Goal: Complete application form

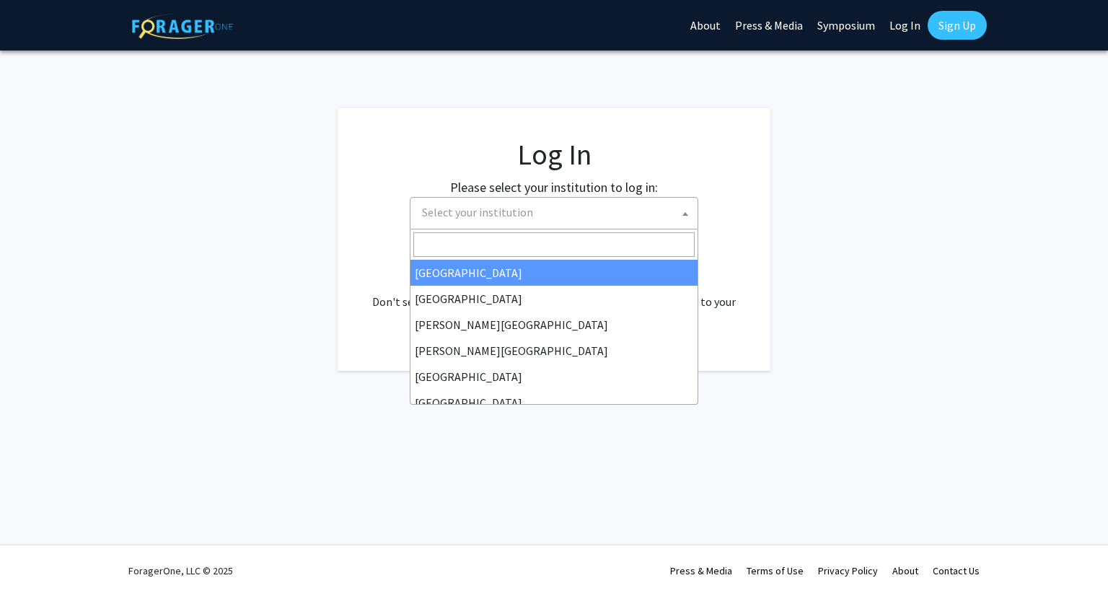
click at [491, 217] on span "Select your institution" at bounding box center [477, 212] width 111 height 14
select select "34"
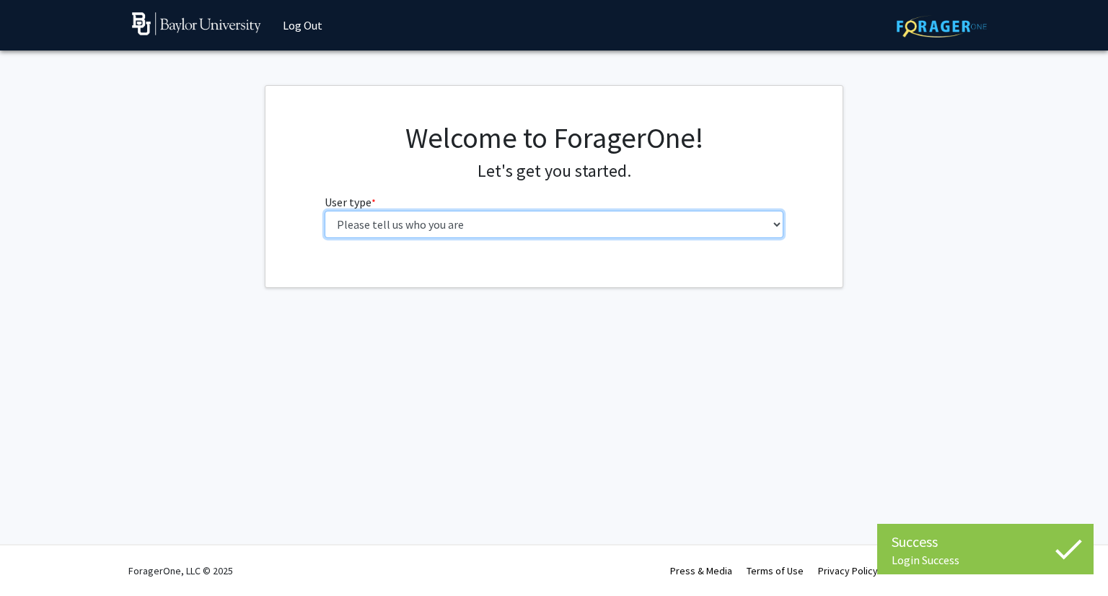
click at [542, 229] on select "Please tell us who you are Undergraduate Student Master's Student Doctoral Cand…" at bounding box center [555, 224] width 460 height 27
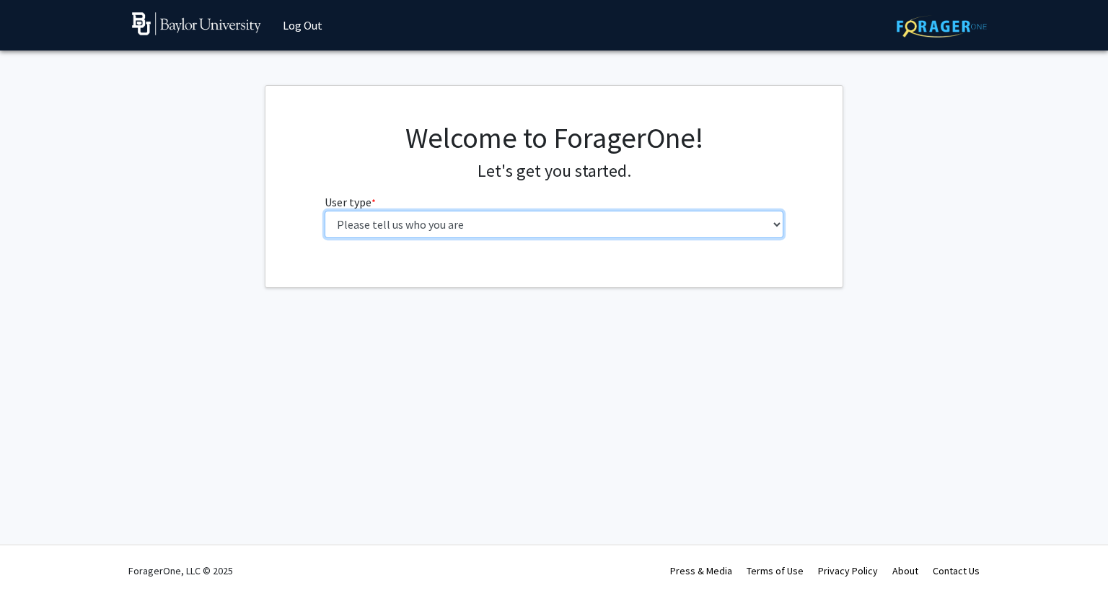
select select "1: undergrad"
click at [325, 211] on select "Please tell us who you are Undergraduate Student Master's Student Doctoral Cand…" at bounding box center [555, 224] width 460 height 27
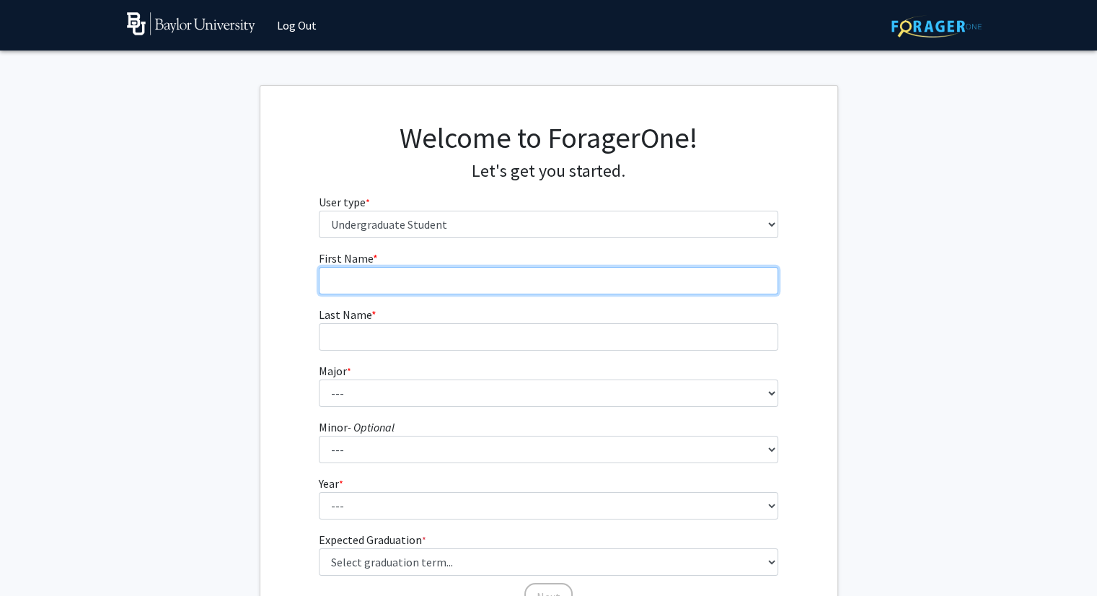
click at [505, 273] on input "First Name * required" at bounding box center [549, 280] width 460 height 27
type input "Gabriella"
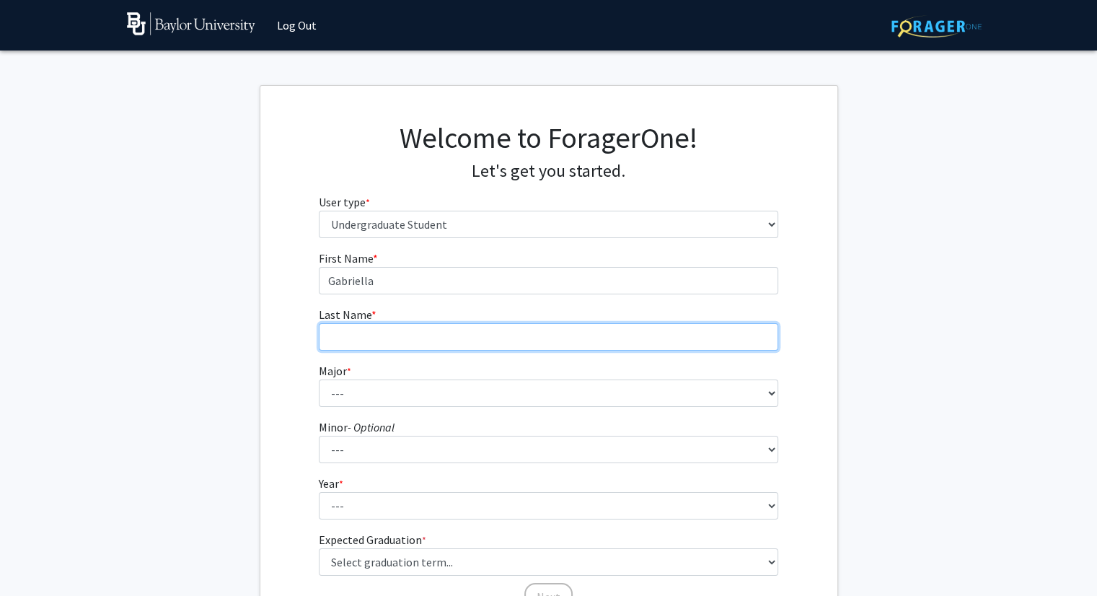
click at [403, 341] on input "Last Name * required" at bounding box center [549, 336] width 460 height 27
type input "[PERSON_NAME]"
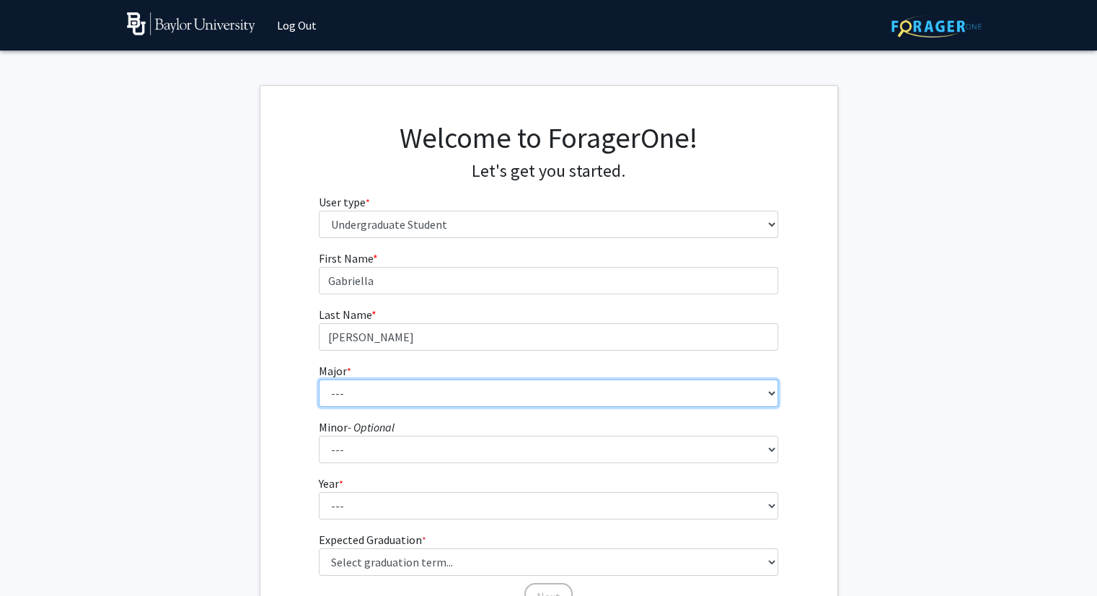
click at [362, 387] on select "--- Accounting American Studies Anthropology Apparel Design & Product Developme…" at bounding box center [549, 392] width 460 height 27
select select "92: 2757"
click at [319, 379] on select "--- Accounting American Studies Anthropology Apparel Design & Product Developme…" at bounding box center [549, 392] width 460 height 27
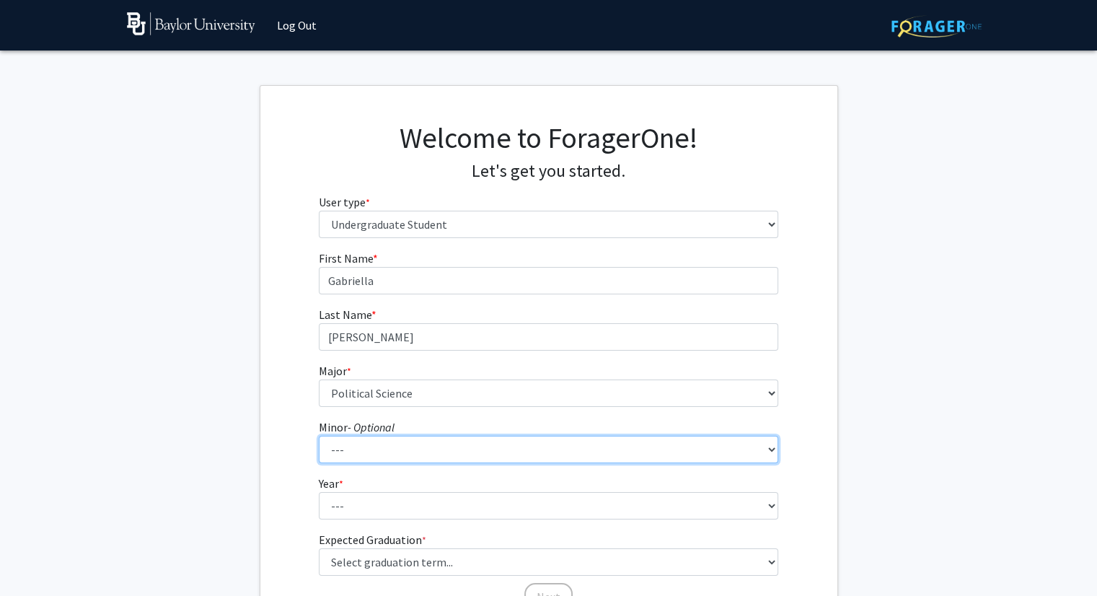
click at [470, 437] on select "--- Advertising American Sign Language American Studies Anthropology Apparel Me…" at bounding box center [549, 449] width 460 height 27
click at [282, 407] on div "First Name * required [PERSON_NAME] Last Name * required [PERSON_NAME] * requir…" at bounding box center [548, 431] width 577 height 362
click at [348, 447] on select "--- Advertising American Sign Language American Studies Anthropology Apparel Me…" at bounding box center [549, 449] width 460 height 27
click at [319, 436] on select "--- Advertising American Sign Language American Studies Anthropology Apparel Me…" at bounding box center [549, 449] width 460 height 27
click at [577, 471] on form "First Name * required [PERSON_NAME] Last Name * required [PERSON_NAME] * requir…" at bounding box center [549, 424] width 460 height 348
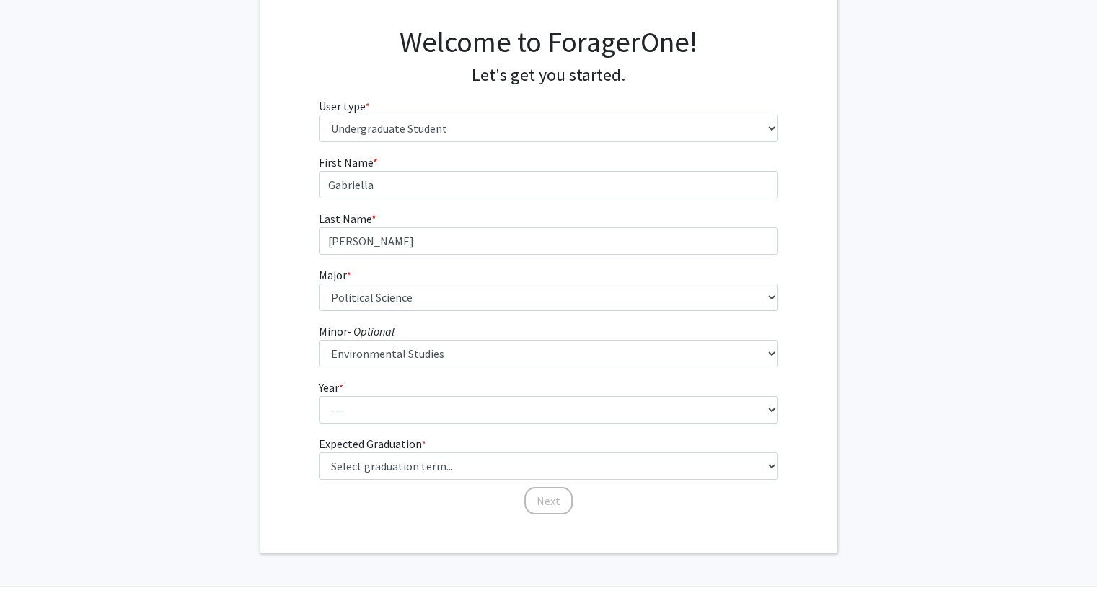
scroll to position [95, 0]
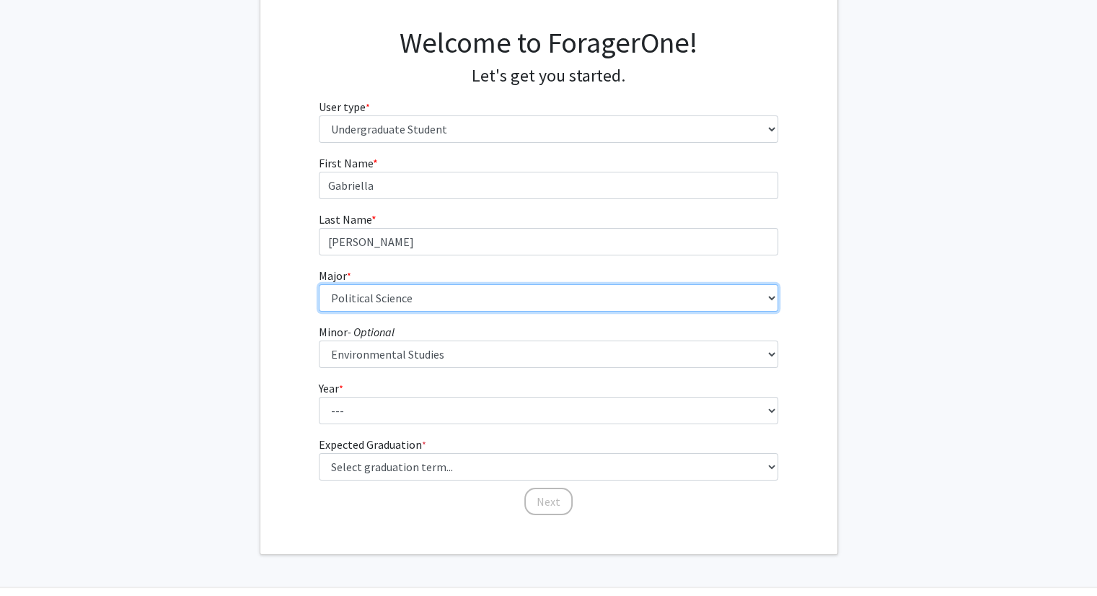
click at [743, 295] on select "--- Accounting American Studies Anthropology Apparel Design & Product Developme…" at bounding box center [549, 297] width 460 height 27
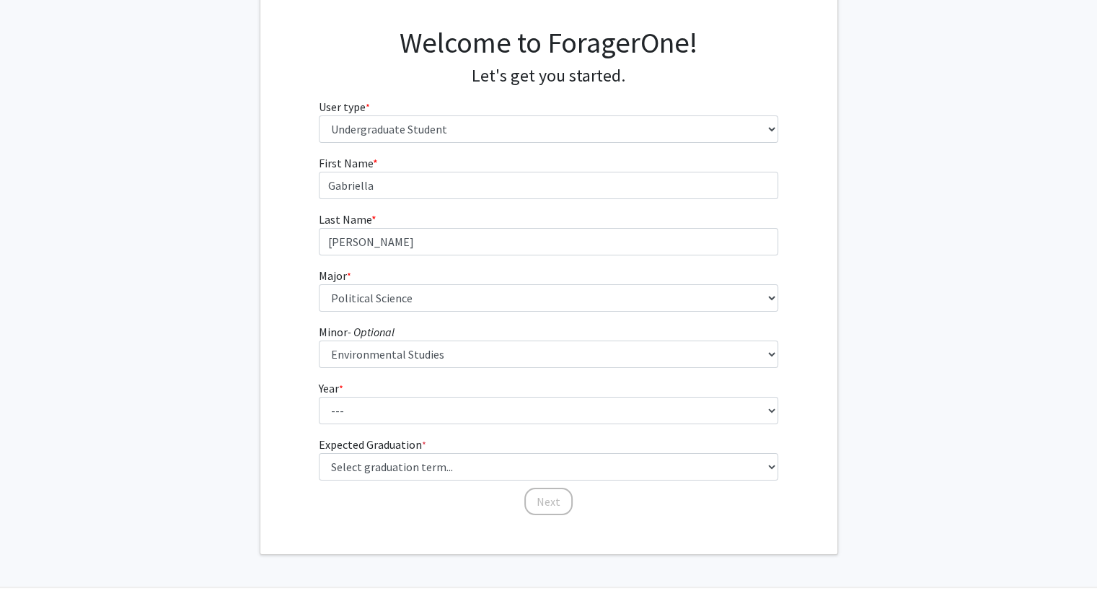
click at [677, 394] on fg-select "Year * required --- First-year Sophomore Junior Senior Postbaccalaureate Certif…" at bounding box center [549, 401] width 460 height 45
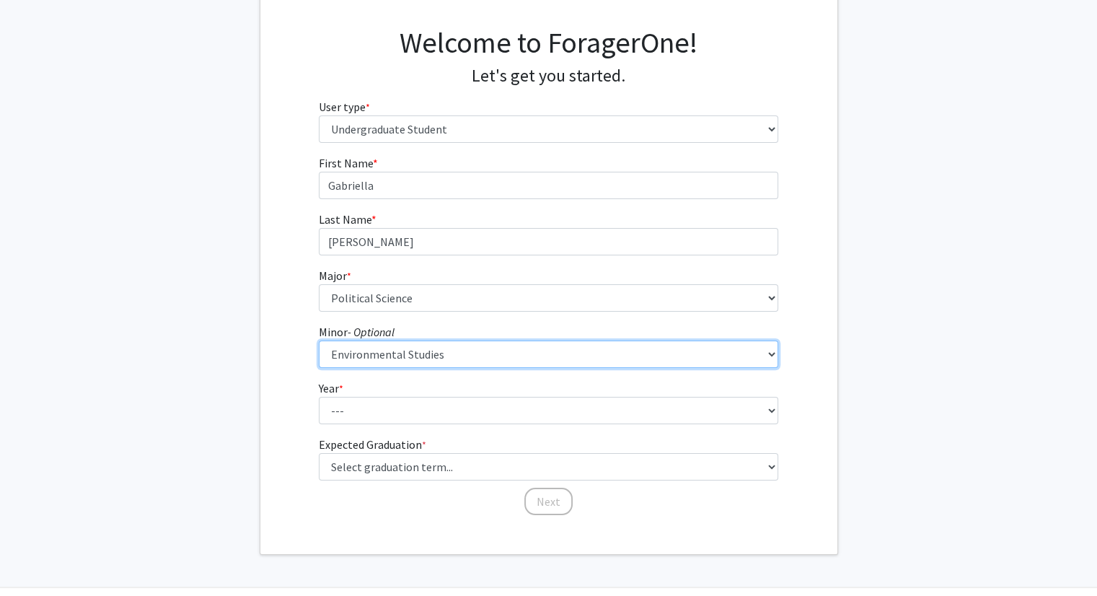
click at [773, 348] on select "--- Advertising American Sign Language American Studies Anthropology Apparel Me…" at bounding box center [549, 354] width 460 height 27
select select "60: 2123"
click at [319, 341] on select "--- Advertising American Sign Language American Studies Anthropology Apparel Me…" at bounding box center [549, 354] width 460 height 27
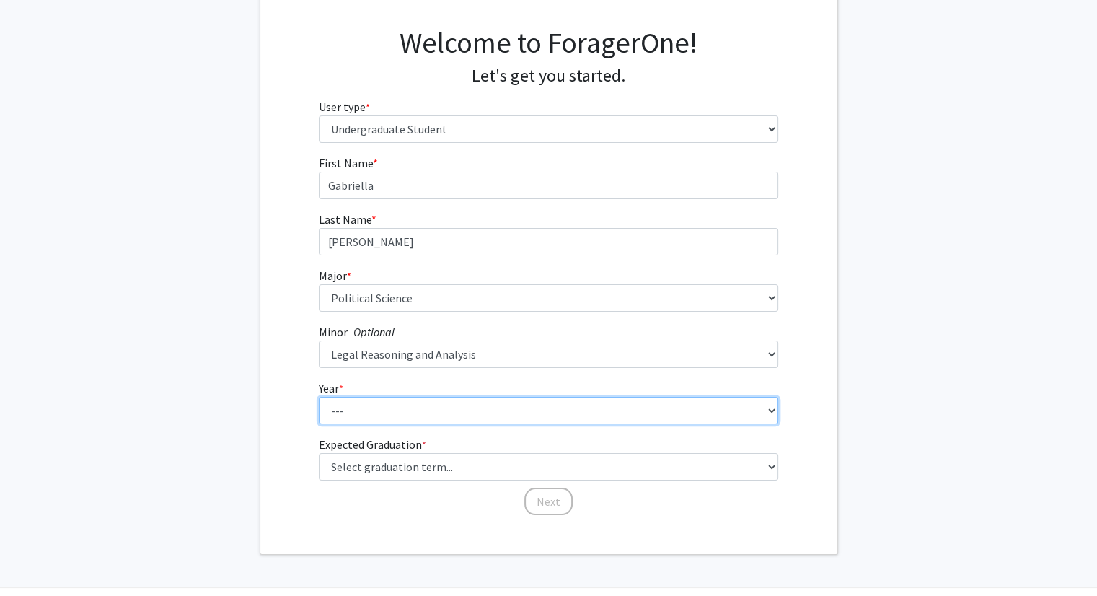
click at [545, 397] on select "--- First-year Sophomore Junior Senior Postbaccalaureate Certificate" at bounding box center [549, 410] width 460 height 27
select select "2: sophomore"
click at [319, 397] on select "--- First-year Sophomore Junior Senior Postbaccalaureate Certificate" at bounding box center [549, 410] width 460 height 27
click at [518, 419] on select "--- First-year Sophomore Junior Senior Postbaccalaureate Certificate" at bounding box center [549, 410] width 460 height 27
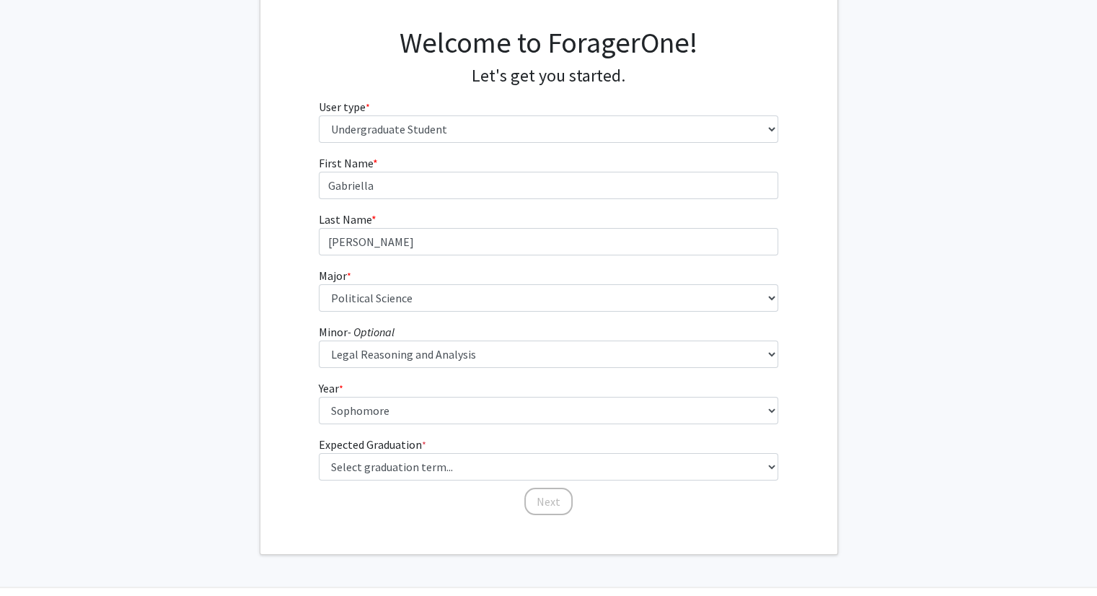
click at [269, 449] on div "First Name * required [PERSON_NAME] Last Name * required [PERSON_NAME] * requir…" at bounding box center [548, 335] width 577 height 362
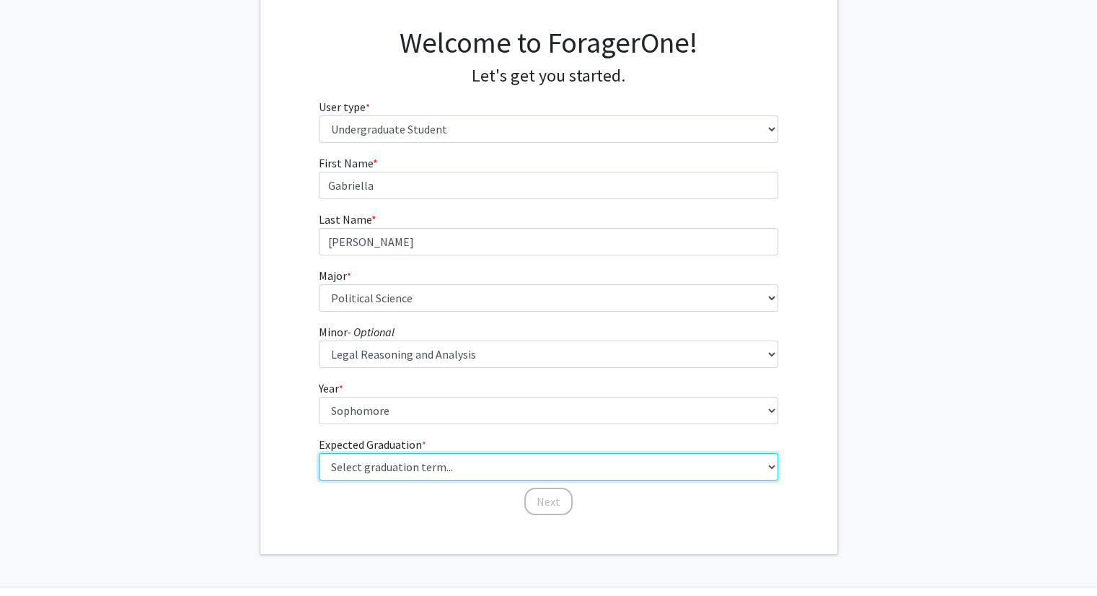
click at [359, 467] on select "Select graduation term... Spring 2025 Summer 2025 Fall 2025 Winter 2025 Spring …" at bounding box center [549, 466] width 460 height 27
select select "9: spring_2027"
click at [319, 453] on select "Select graduation term... Spring 2025 Summer 2025 Fall 2025 Winter 2025 Spring …" at bounding box center [549, 466] width 460 height 27
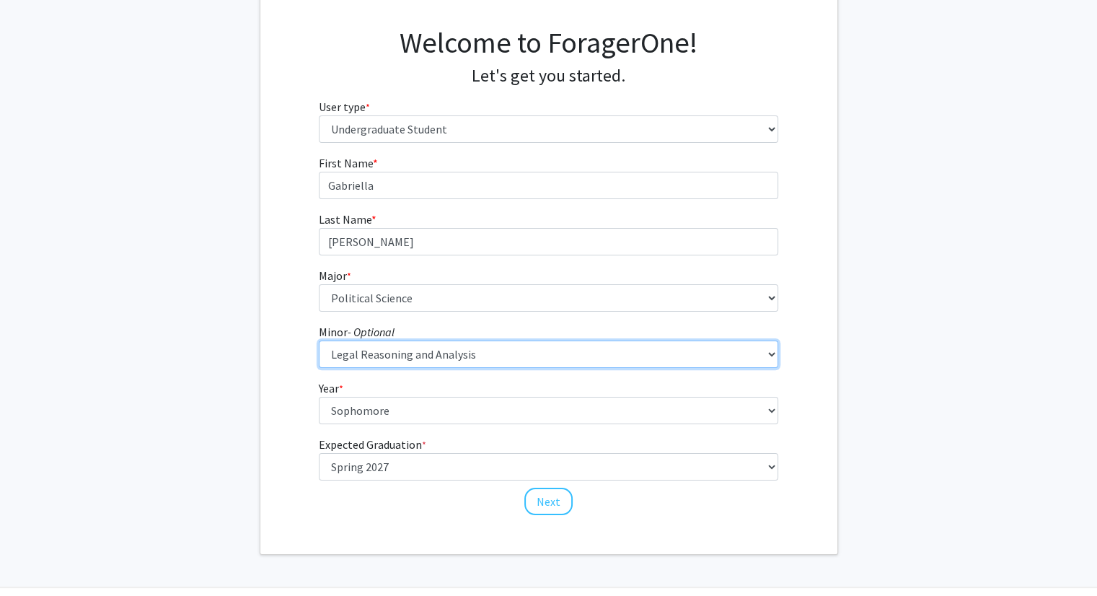
click at [378, 367] on select "--- Advertising American Sign Language American Studies Anthropology Apparel Me…" at bounding box center [549, 354] width 460 height 27
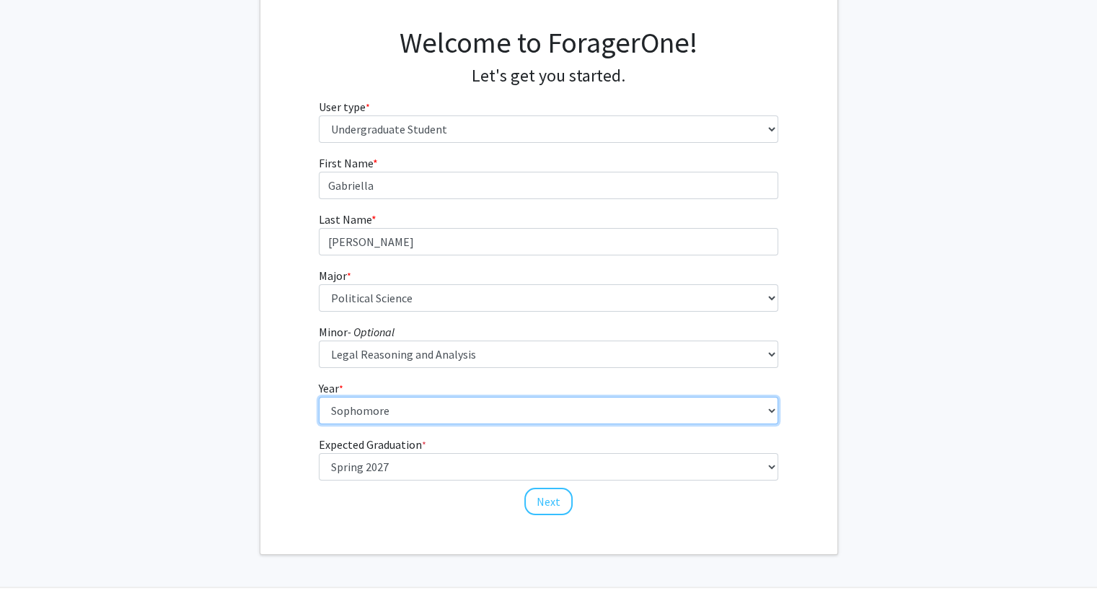
click at [377, 397] on select "--- First-year Sophomore Junior Senior Postbaccalaureate Certificate" at bounding box center [549, 410] width 460 height 27
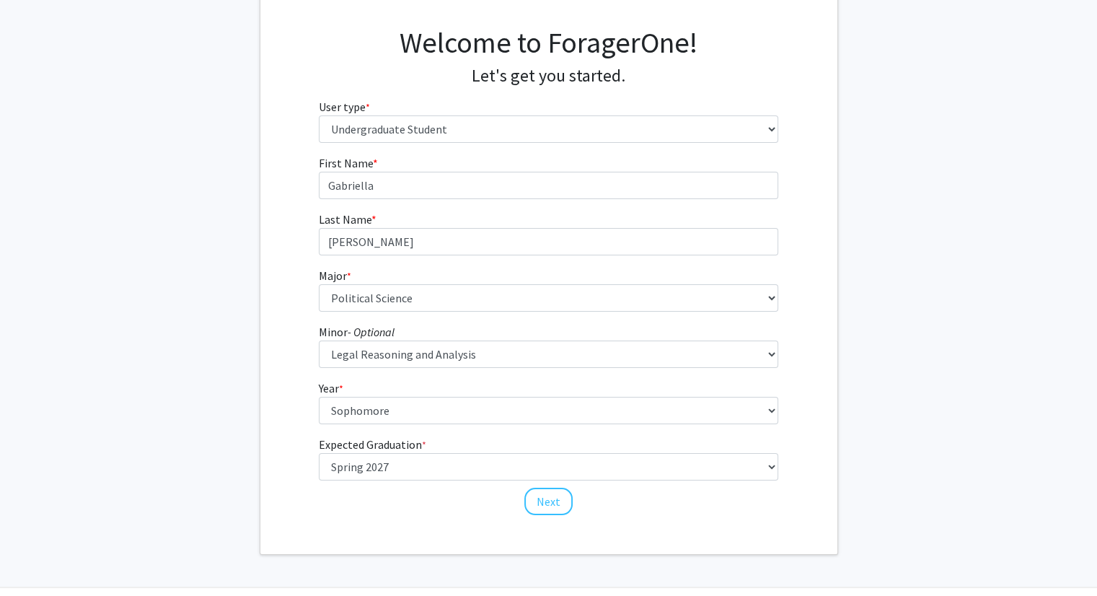
click at [287, 385] on div "First Name * required [PERSON_NAME] Last Name * required [PERSON_NAME] * requir…" at bounding box center [548, 335] width 577 height 362
click at [548, 499] on button "Next" at bounding box center [548, 501] width 48 height 27
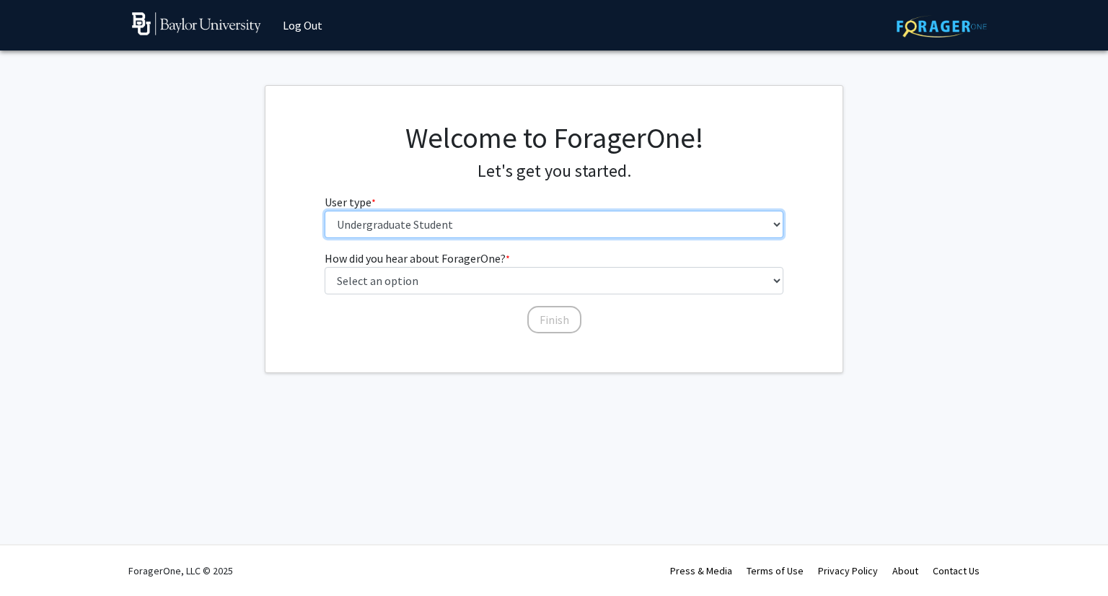
click at [411, 229] on select "Please tell us who you are Undergraduate Student Master's Student Doctoral Cand…" at bounding box center [555, 224] width 460 height 27
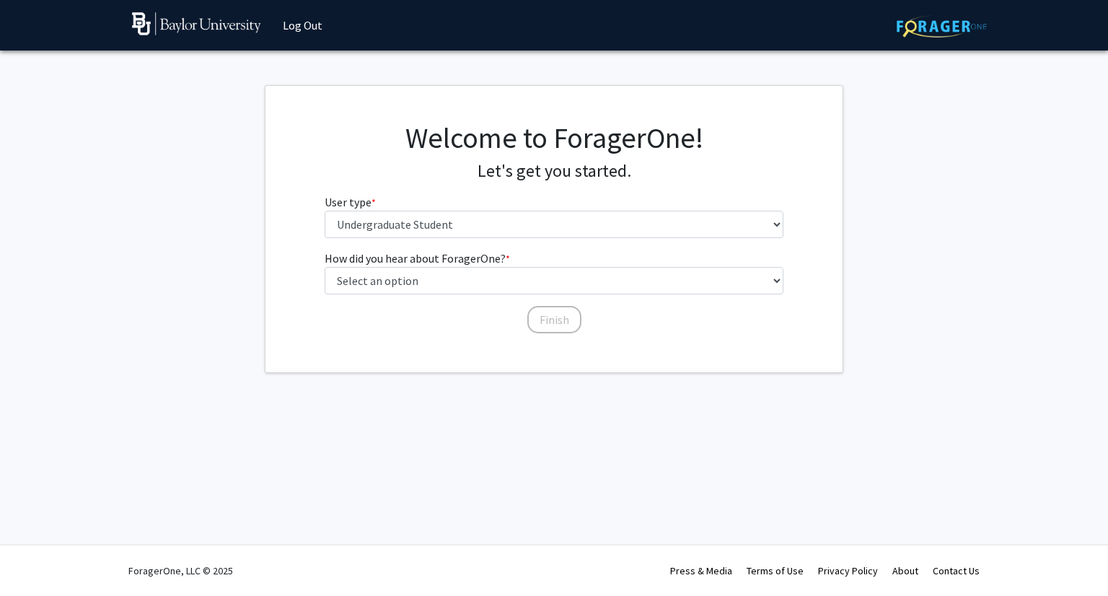
click at [286, 271] on div "How did you hear about ForagerOne? * required Select an option Peer/student rec…" at bounding box center [553, 292] width 577 height 85
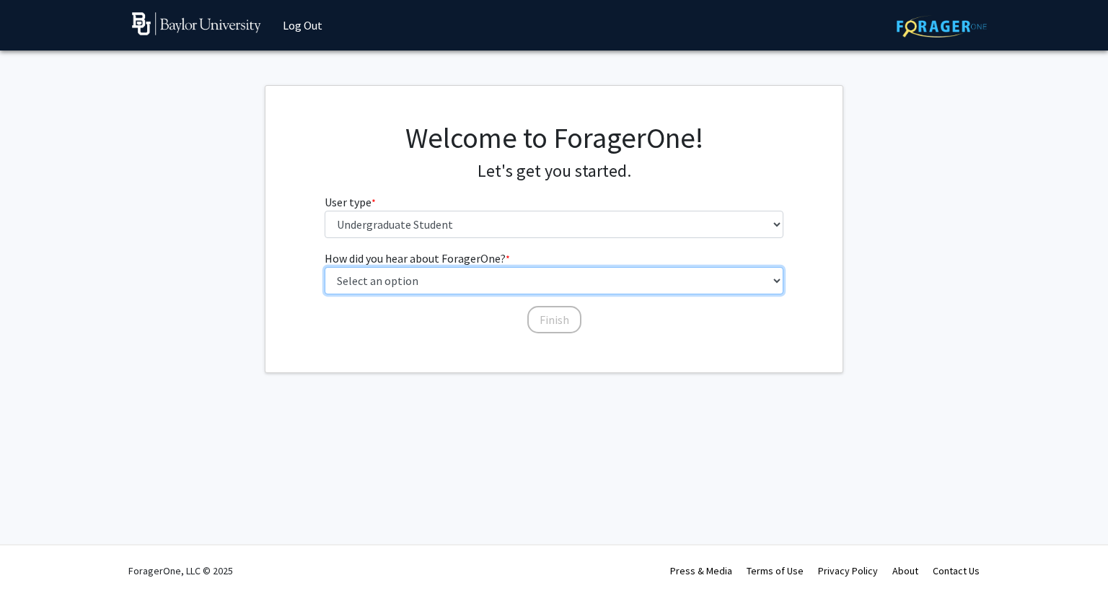
click at [364, 276] on select "Select an option Peer/student recommendation Faculty/staff recommendation Unive…" at bounding box center [555, 280] width 460 height 27
select select "2: faculty_recommendation"
click at [325, 267] on select "Select an option Peer/student recommendation Faculty/staff recommendation Unive…" at bounding box center [555, 280] width 460 height 27
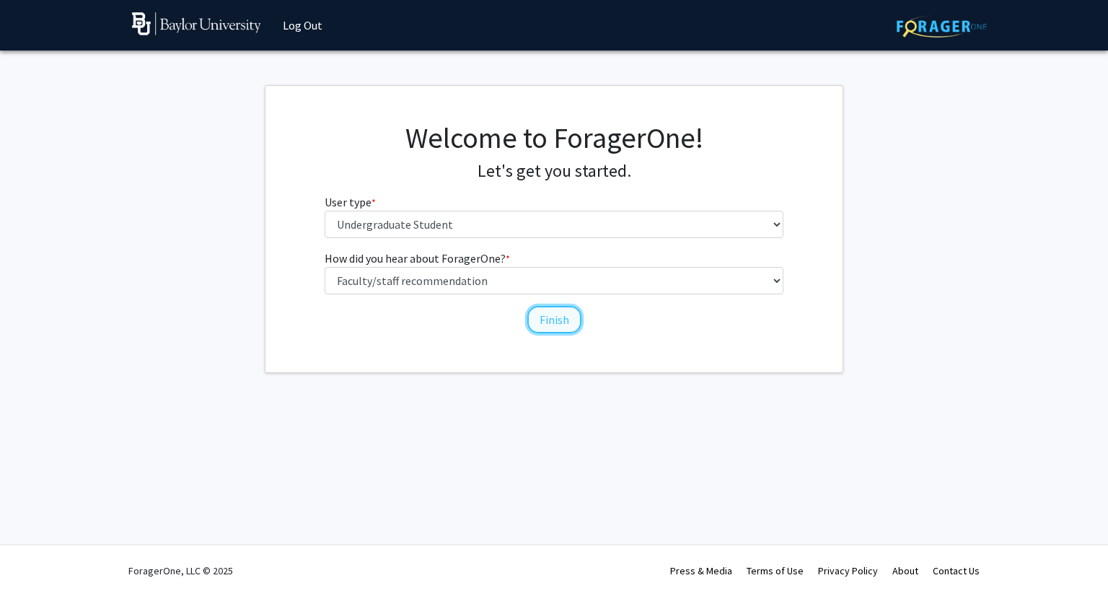
click at [553, 319] on button "Finish" at bounding box center [554, 319] width 54 height 27
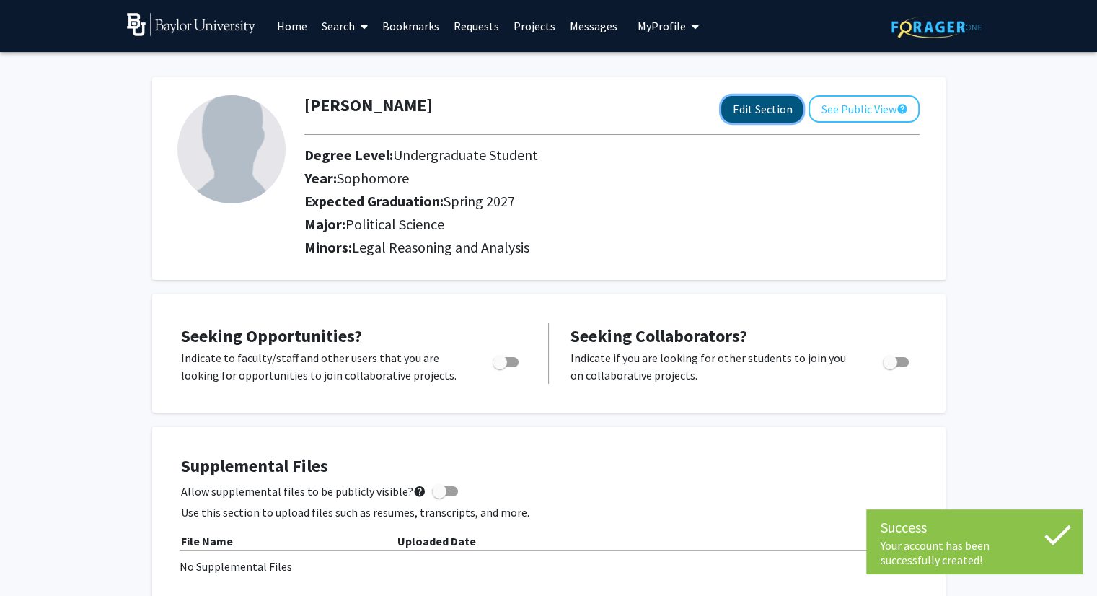
click at [747, 102] on button "Edit Section" at bounding box center [762, 109] width 82 height 27
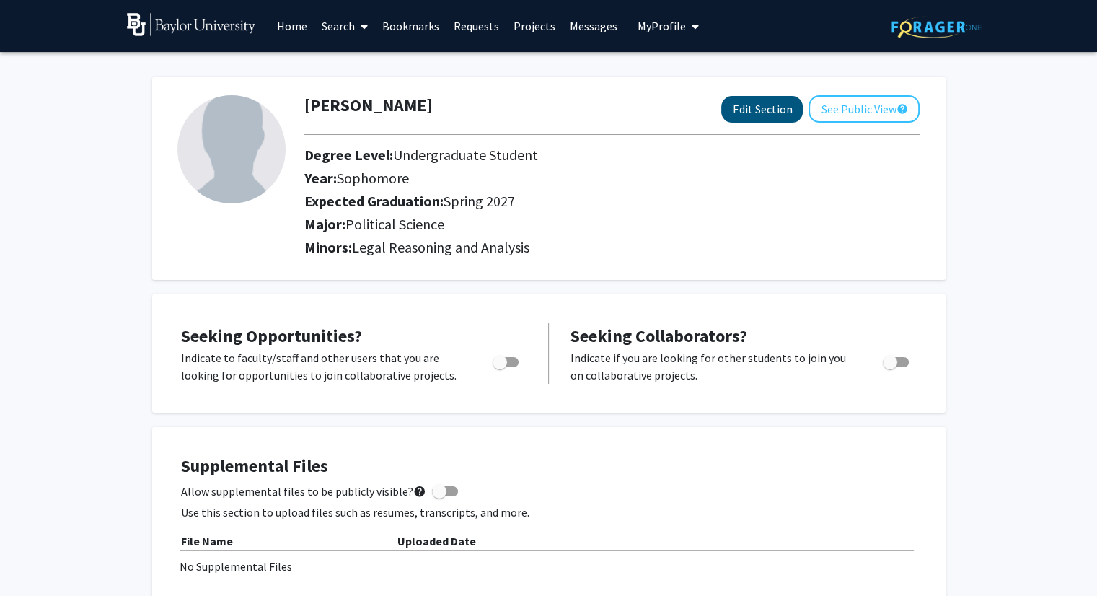
select select "sophomore"
select select "37: spring_2027"
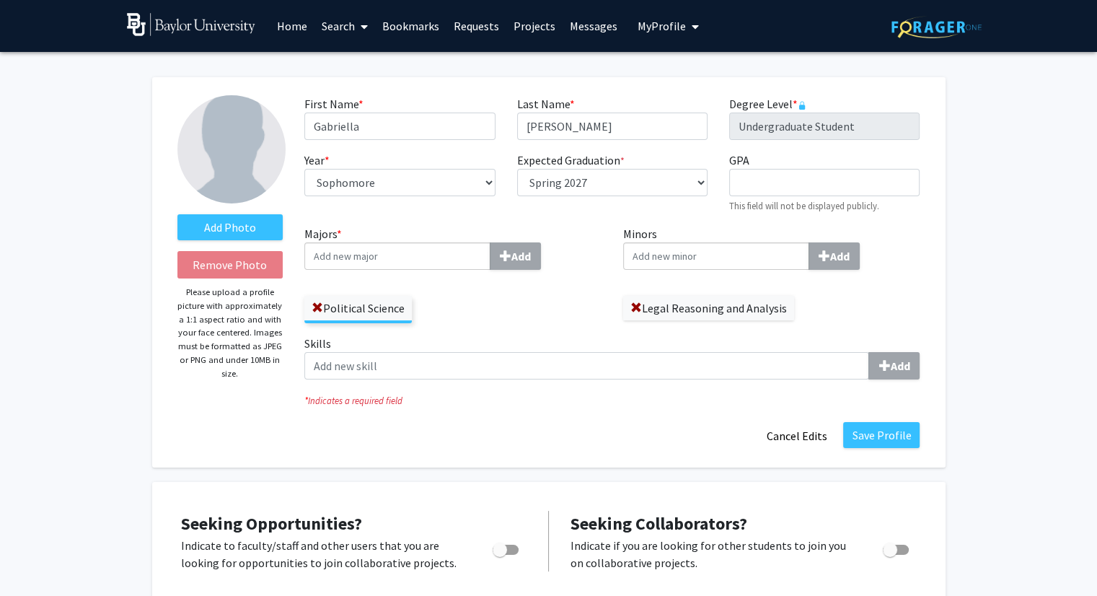
click at [729, 252] on input "Minors Add" at bounding box center [716, 255] width 186 height 27
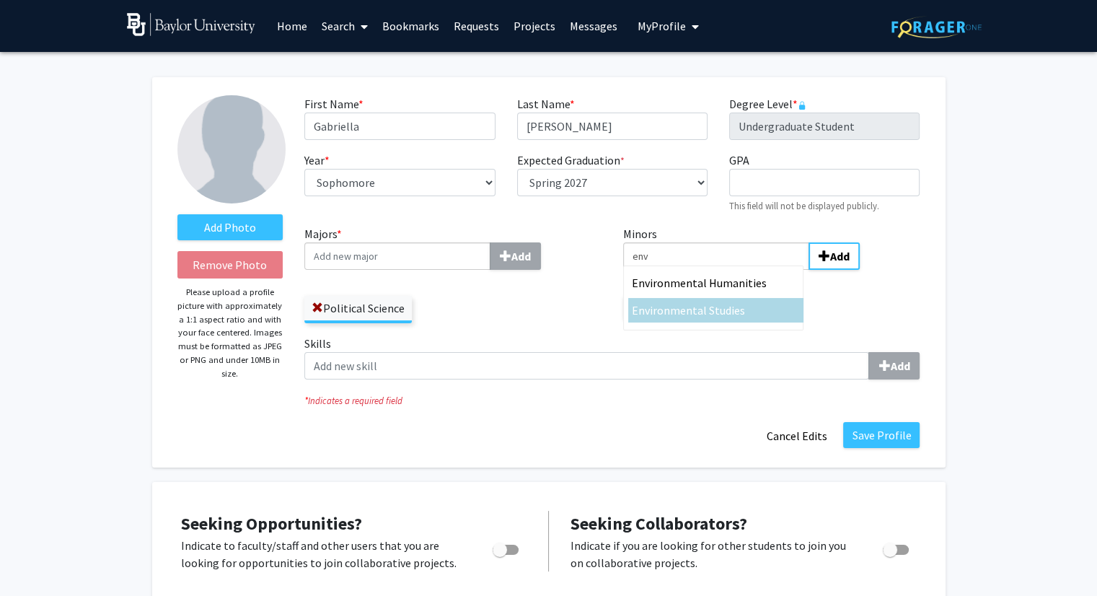
type input "env"
click at [719, 307] on span "ironmental Studies" at bounding box center [697, 310] width 95 height 14
click at [719, 270] on input "env" at bounding box center [716, 255] width 186 height 27
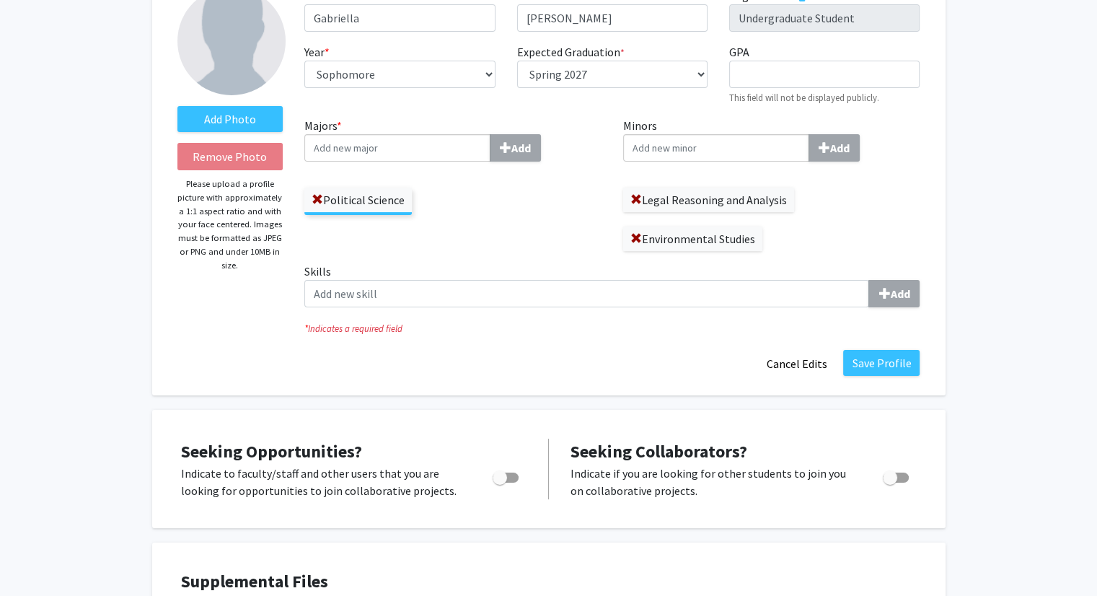
scroll to position [107, 0]
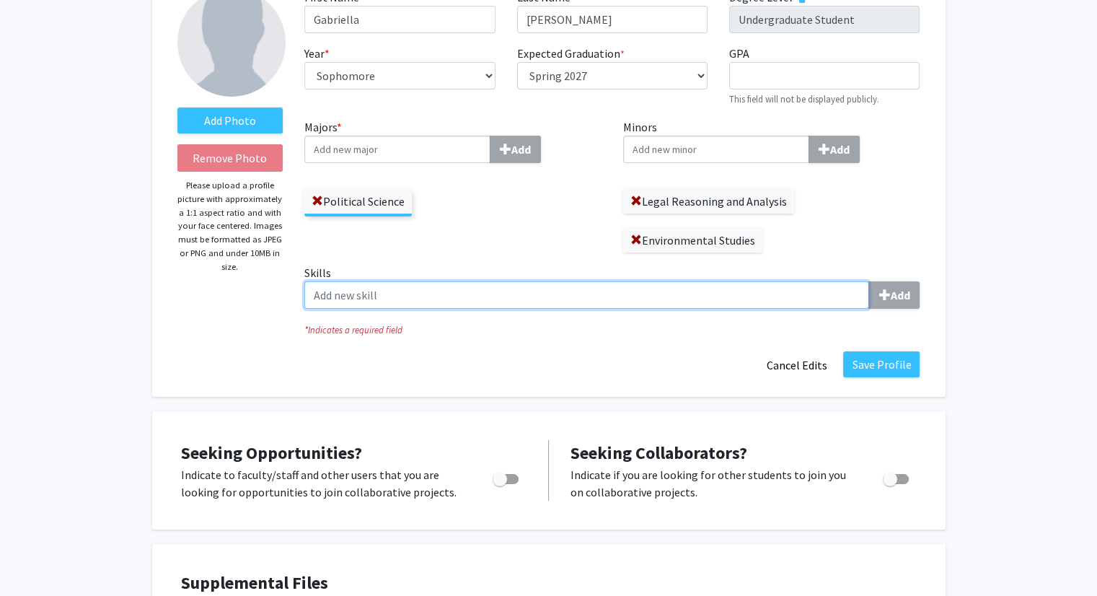
click at [784, 291] on input "Skills Add" at bounding box center [586, 294] width 565 height 27
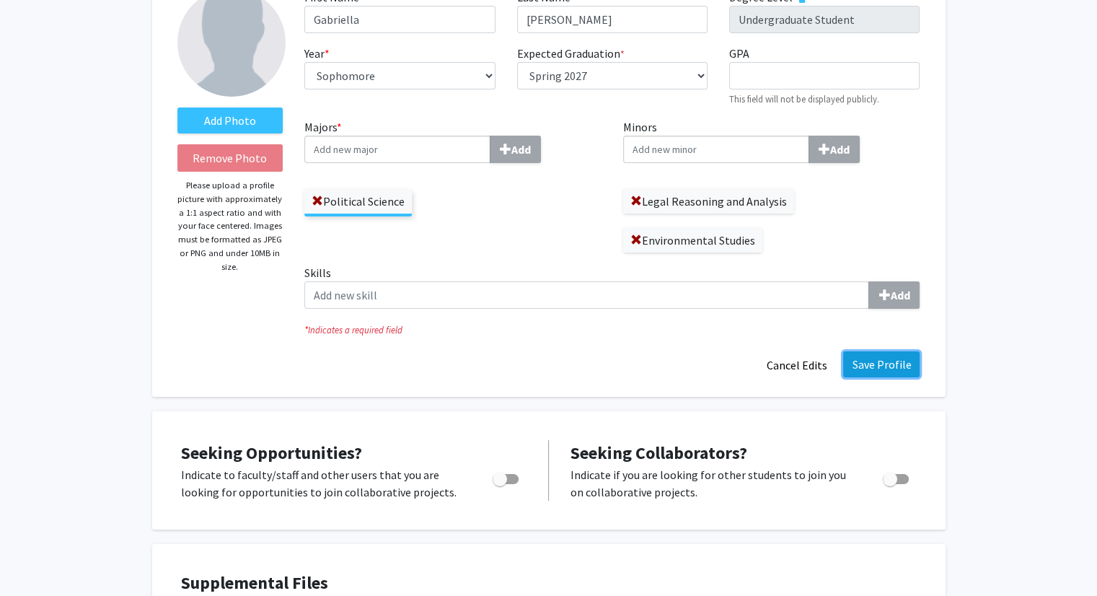
click at [860, 362] on button "Save Profile" at bounding box center [881, 364] width 76 height 26
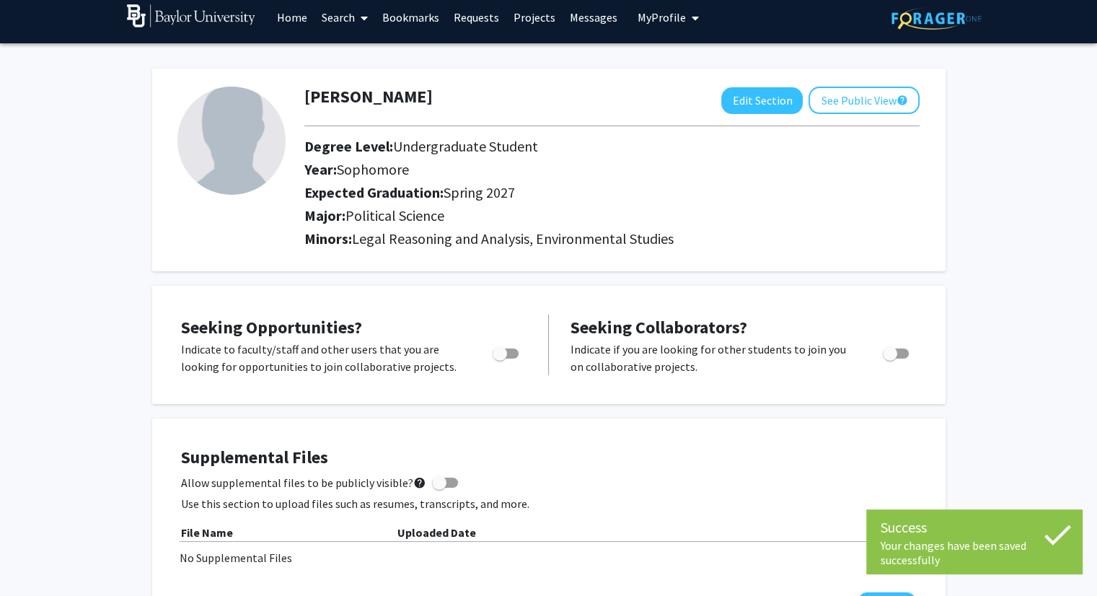
scroll to position [0, 0]
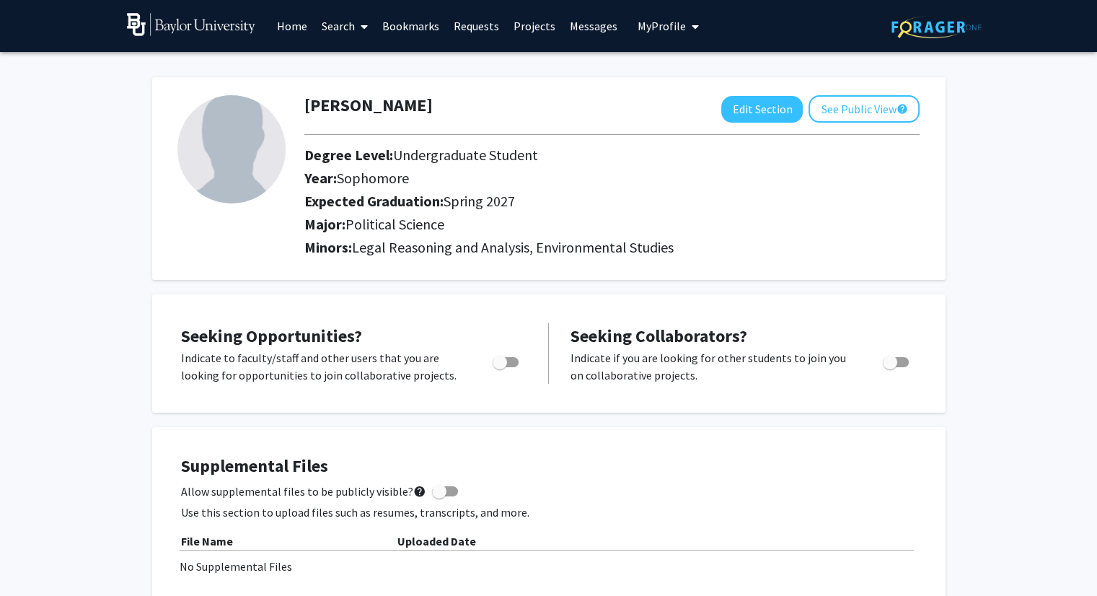
click at [286, 25] on link "Home" at bounding box center [292, 26] width 45 height 50
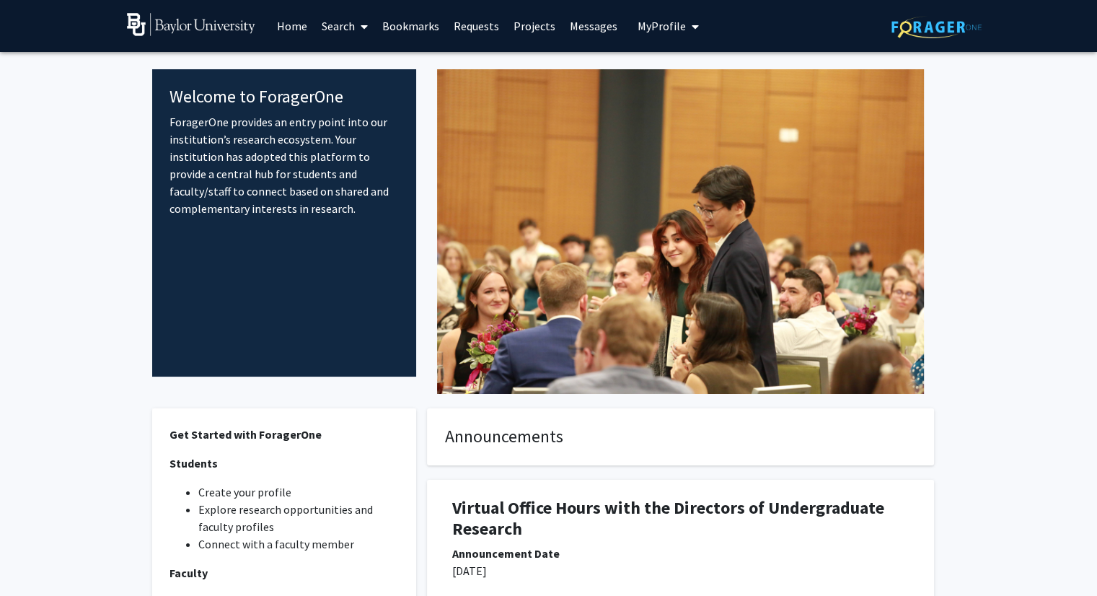
click at [338, 23] on link "Search" at bounding box center [345, 26] width 61 height 50
click at [356, 61] on span "Faculty/Staff" at bounding box center [368, 66] width 106 height 29
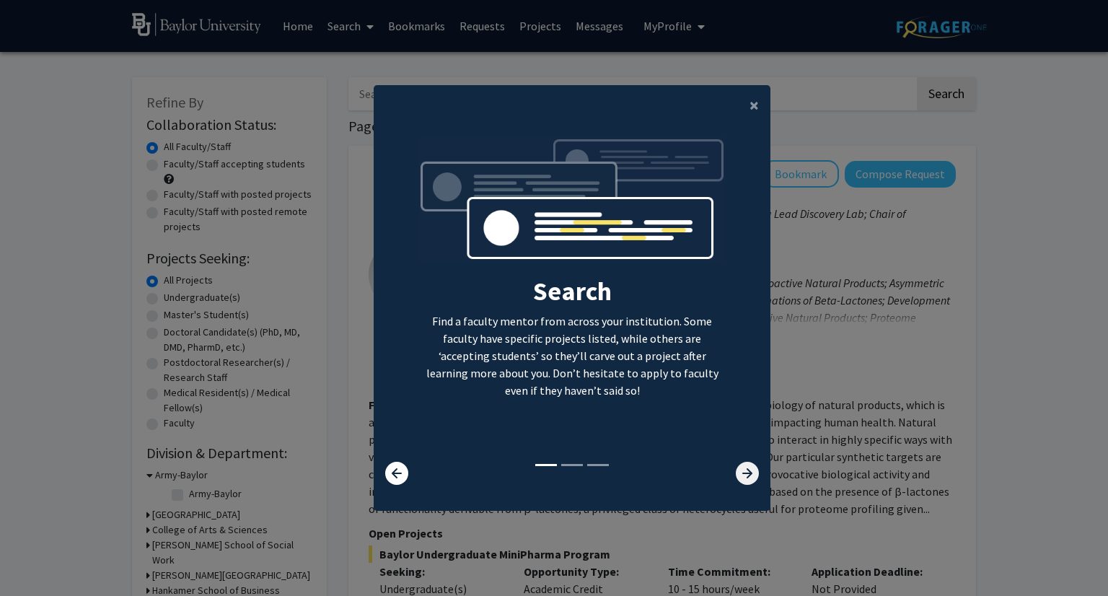
click at [736, 462] on icon at bounding box center [747, 473] width 23 height 23
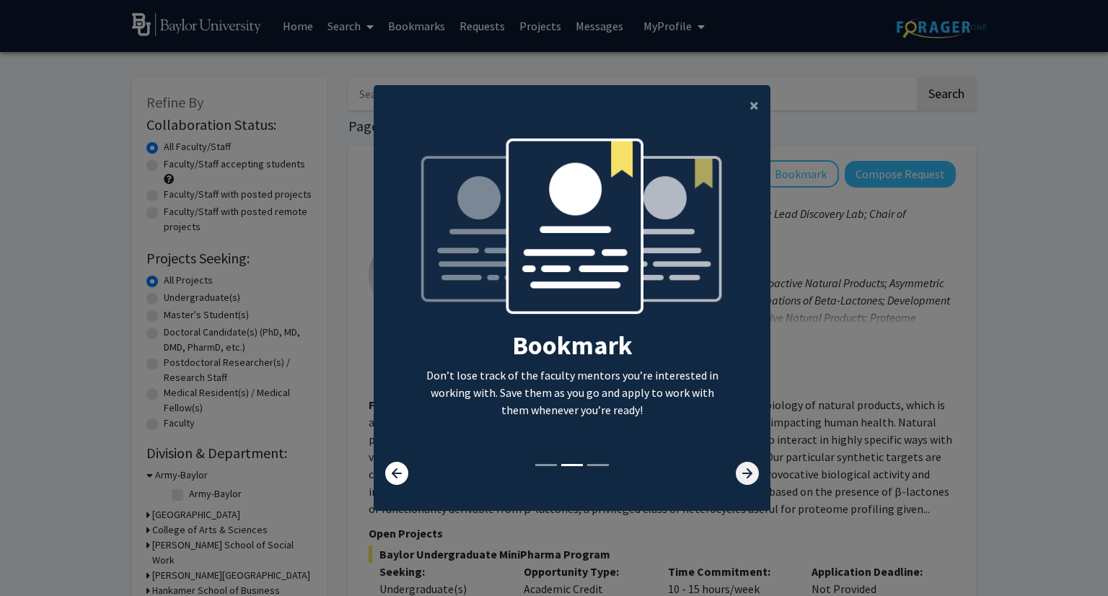
drag, startPoint x: 732, startPoint y: 462, endPoint x: 732, endPoint y: 478, distance: 15.9
click at [736, 478] on icon at bounding box center [747, 473] width 23 height 23
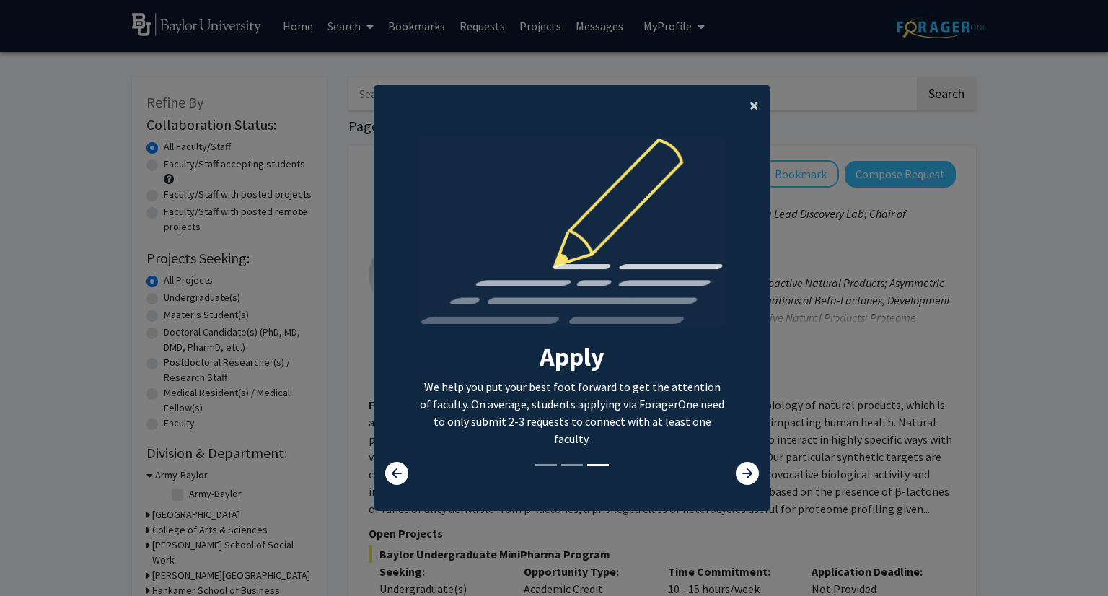
click at [742, 114] on button "×" at bounding box center [754, 105] width 32 height 40
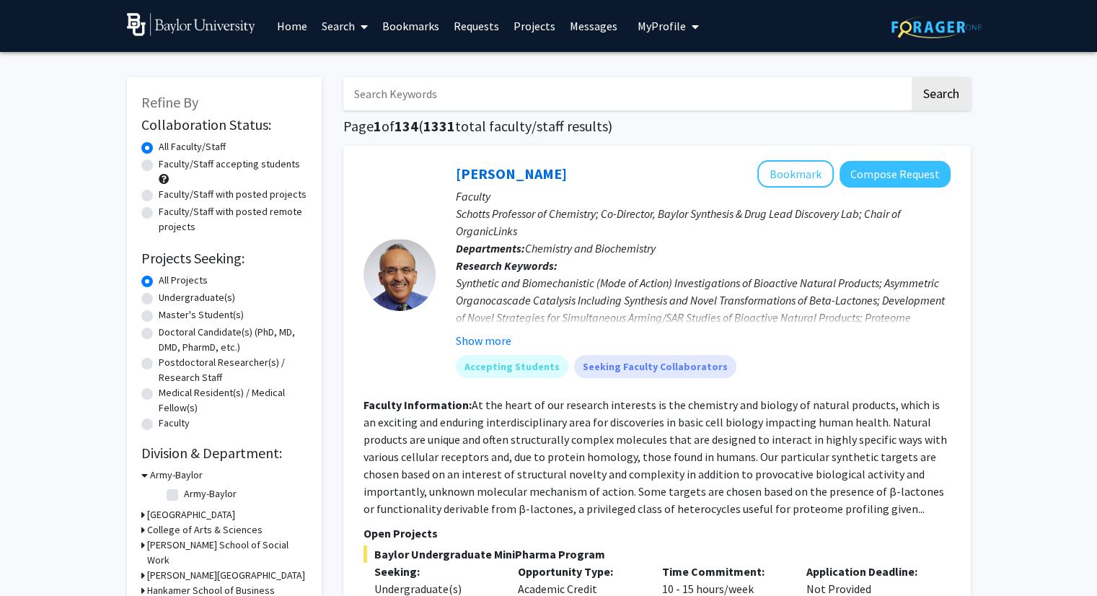
click at [522, 92] on input "Search Keywords" at bounding box center [626, 93] width 566 height 33
type input "alley"
click at [946, 82] on button "Search" at bounding box center [941, 93] width 59 height 33
